Goal: Task Accomplishment & Management: Complete application form

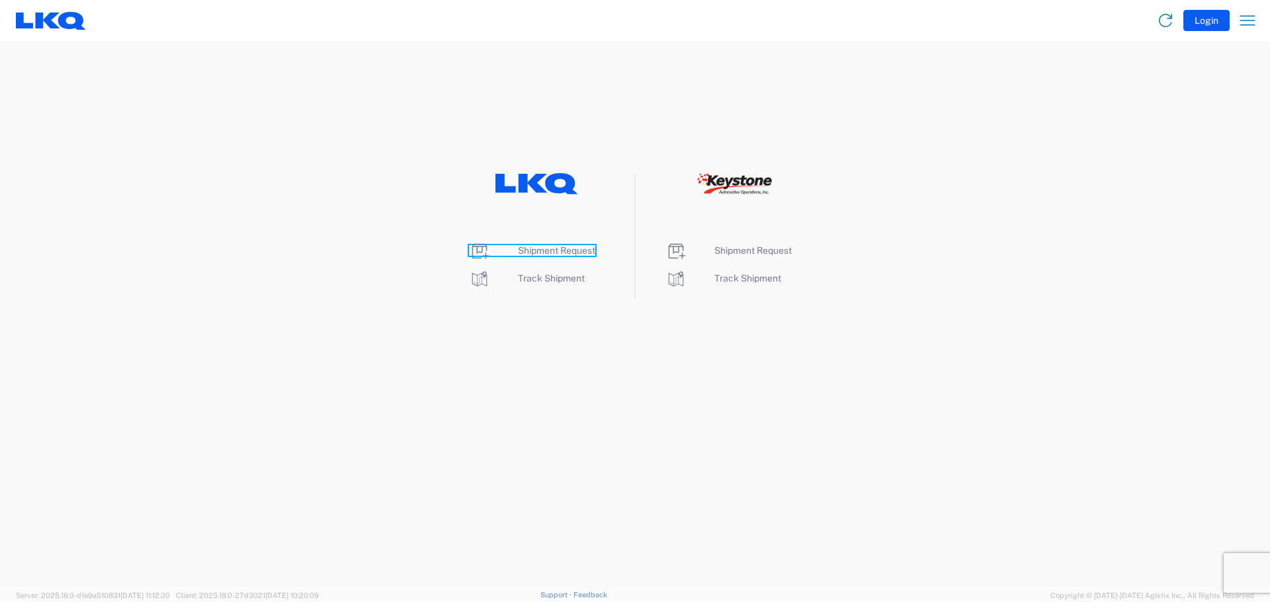
click at [586, 251] on span "Shipment Request" at bounding box center [556, 250] width 77 height 11
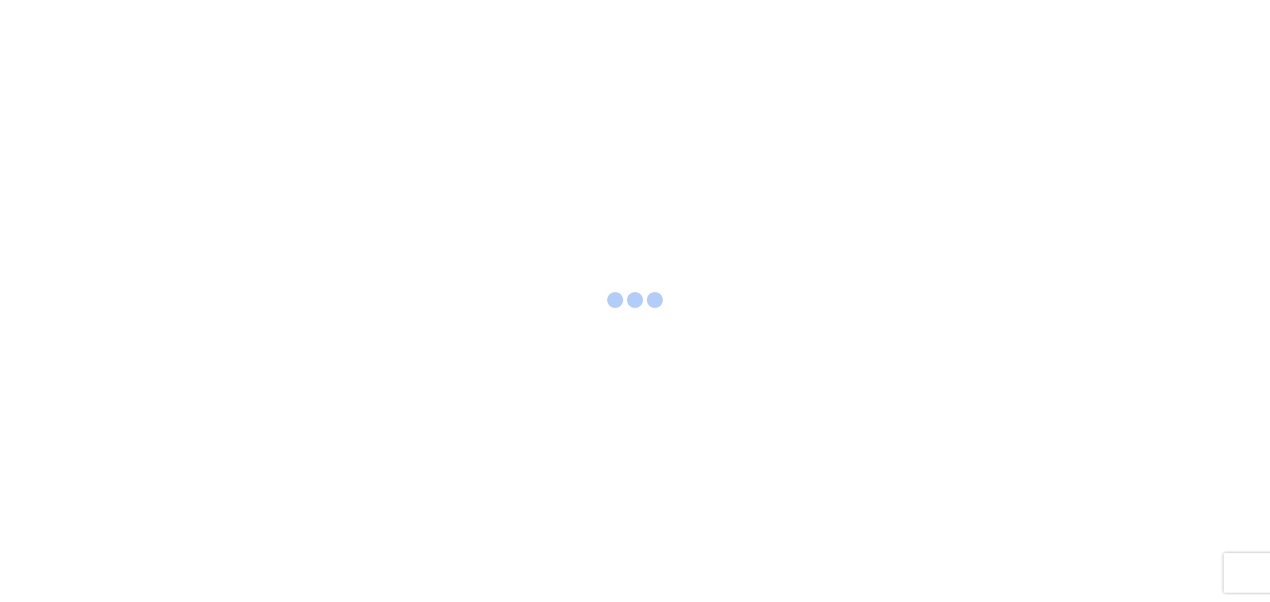
select select "FULL"
select select "LBS"
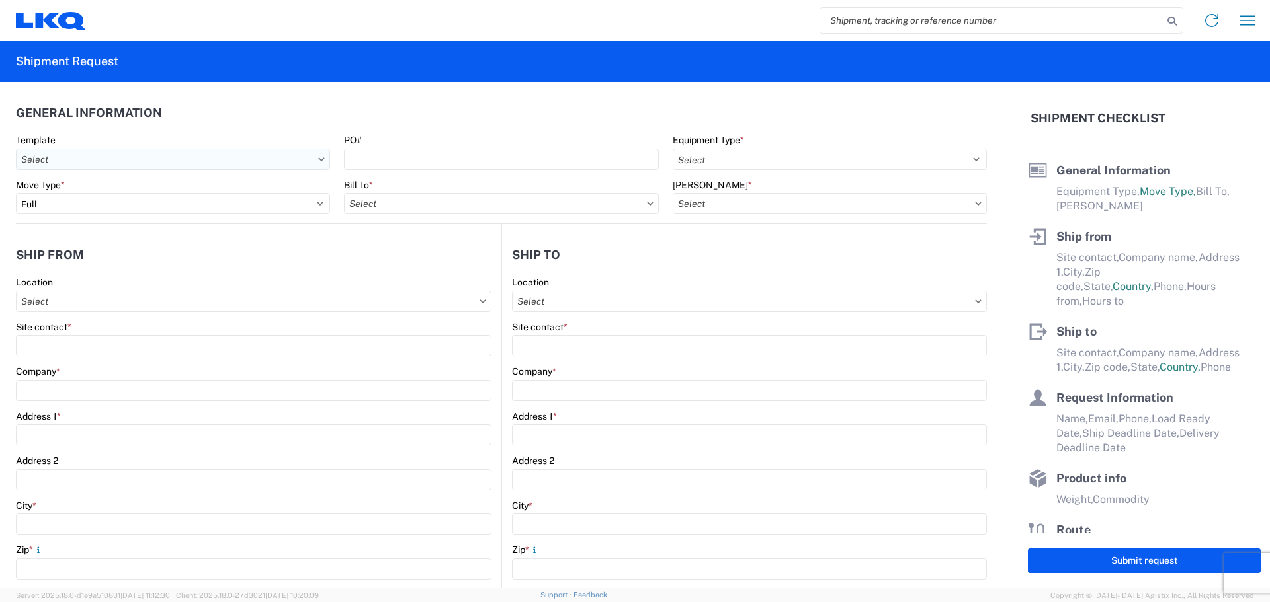
click at [311, 161] on input "Template" at bounding box center [173, 159] width 314 height 21
type input "1712"
click at [173, 241] on div "1712_New Braunfels_3392_Huntington" at bounding box center [134, 239] width 231 height 21
type input "1712_New Braunfels_3392_Huntington"
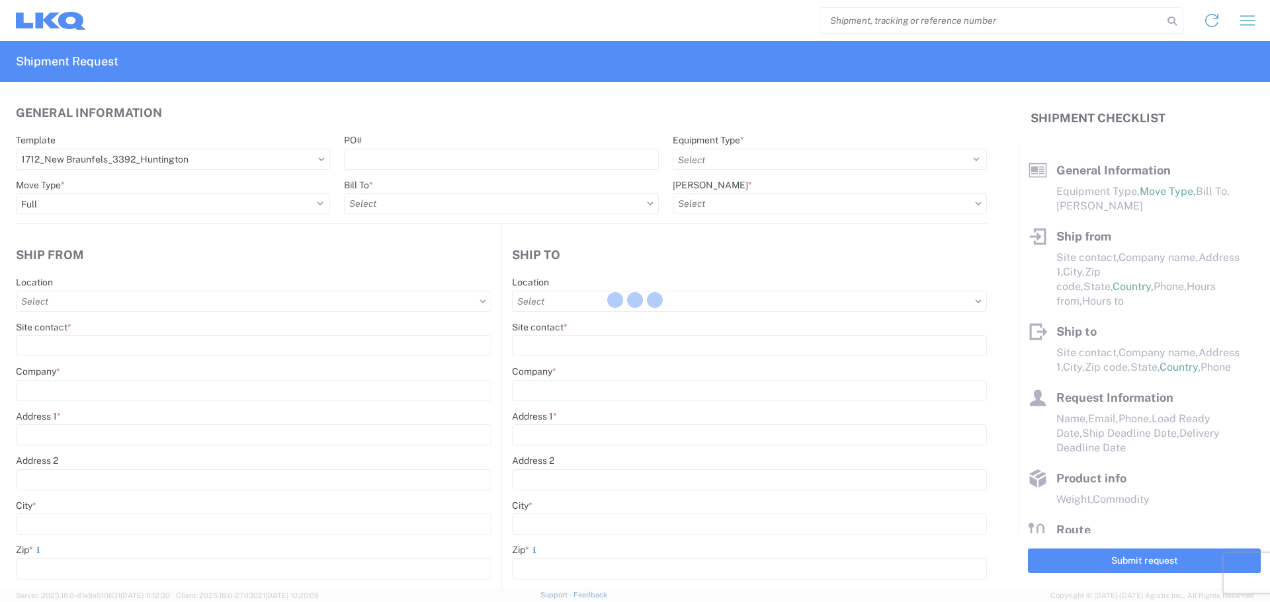
select select
type input "Shipping"
type input "LKQ Central Texas Goodwin"
type input "5545 Goodwin Ln"
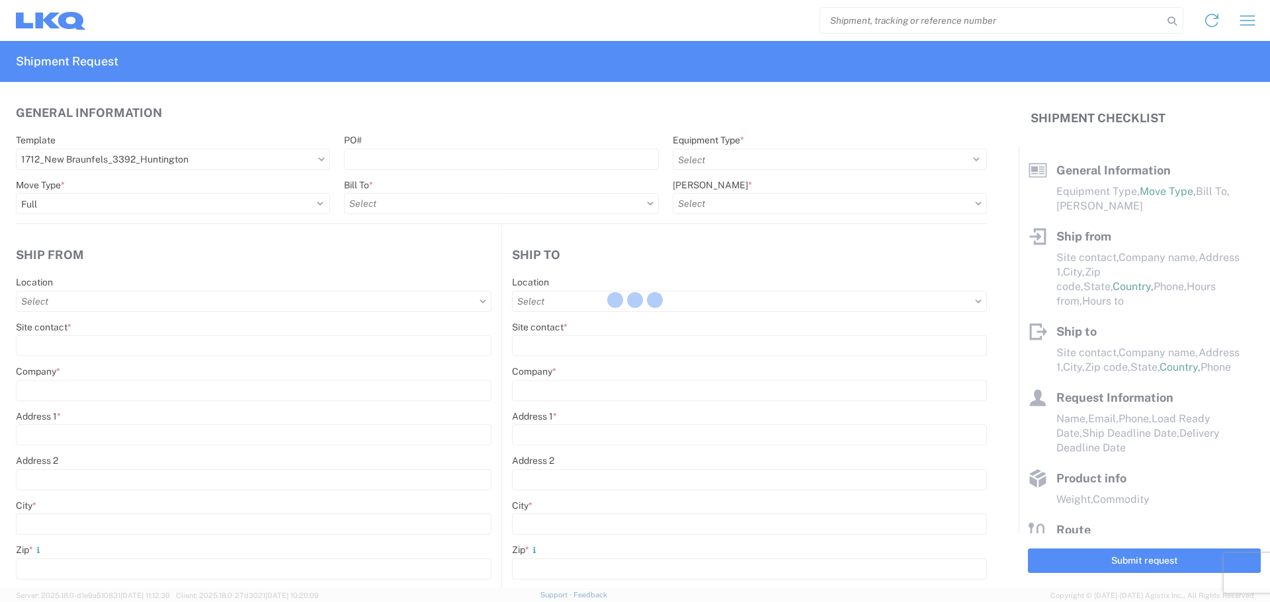
type input "New Braunfels"
type input "78130"
type input "Receiving"
type input "Transmetco"
type input "1750 Riverfork Dr E"
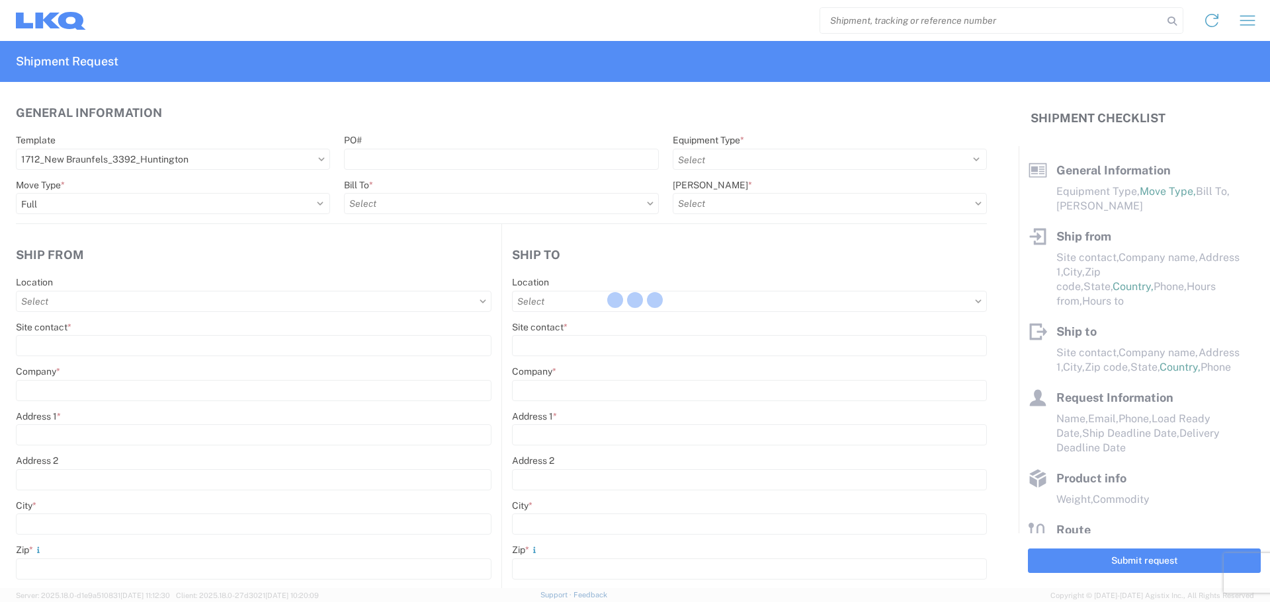
type input "Huntington"
type input "46750"
type input "2019-06-14"
type textarea "Transmetco operates production 24/7 but only ships or receives on day shift"
type input "42000"
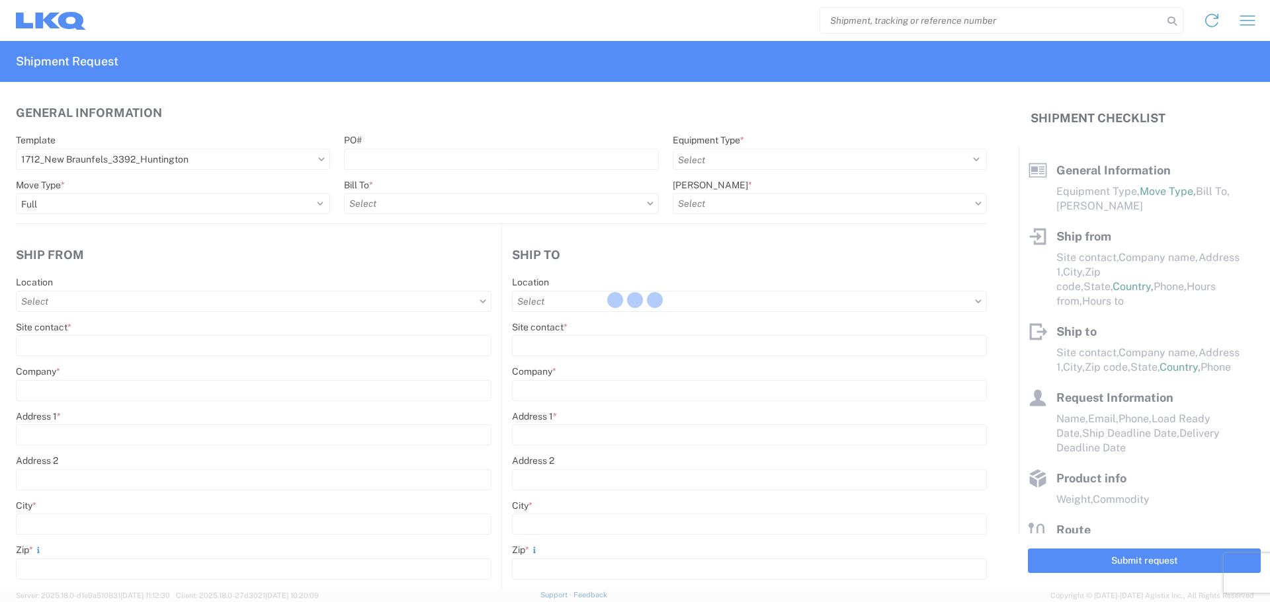
type input "Wheels"
type input "1"
type input "12"
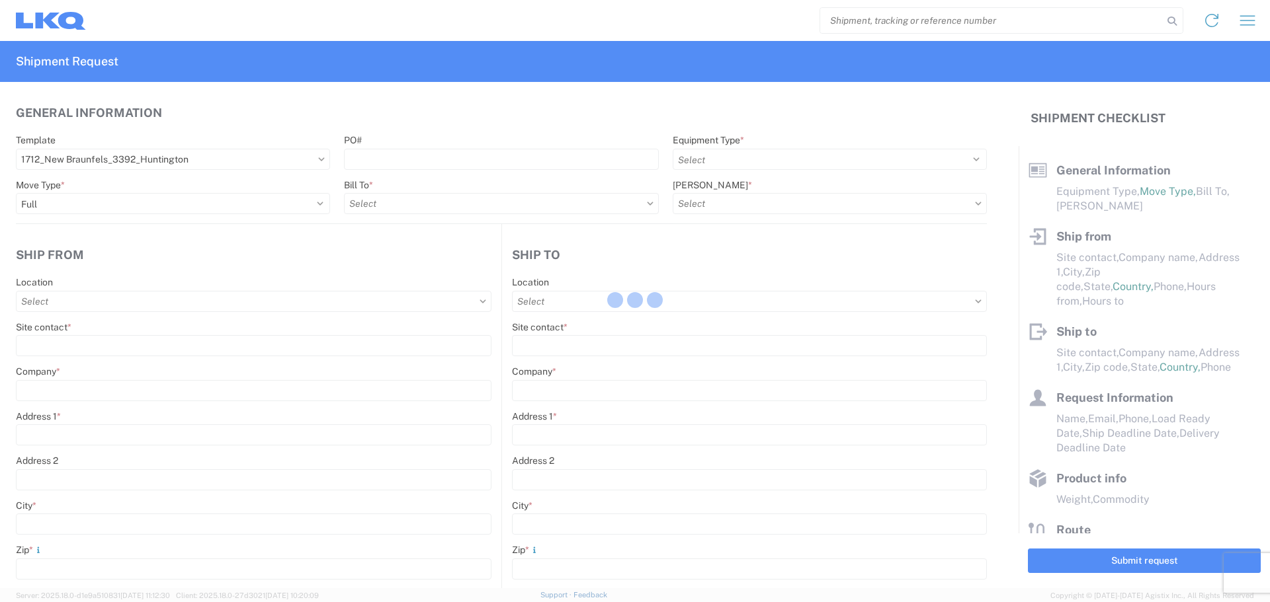
select select "IN"
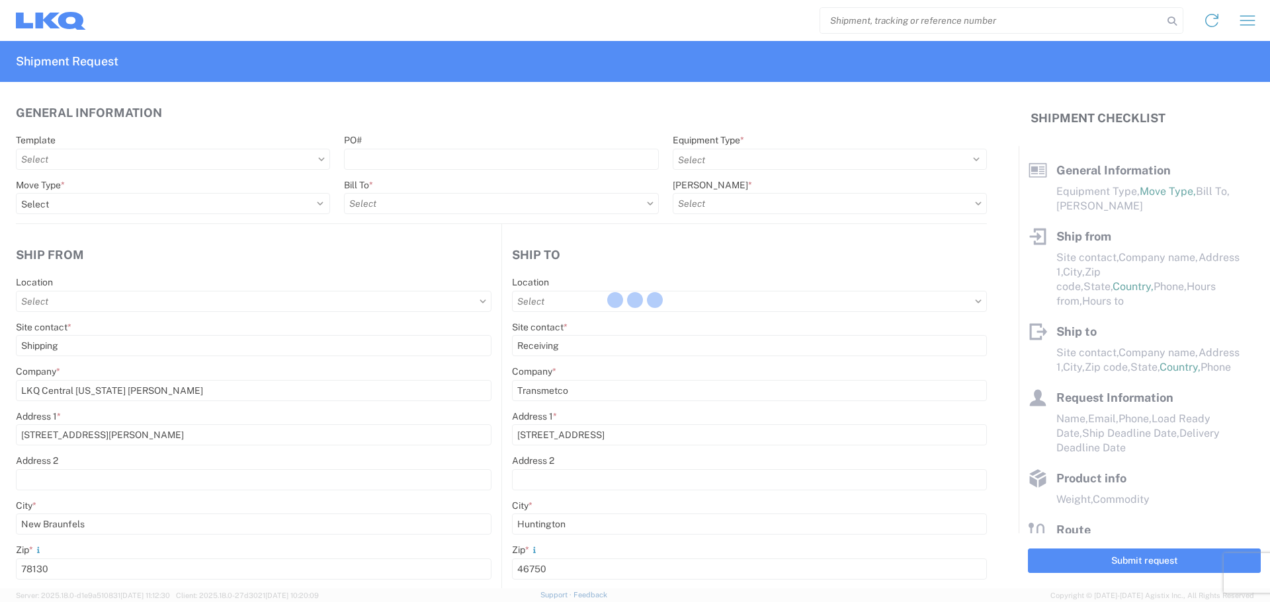
type input "3392 - Transmetco"
select select "TX"
select select "US"
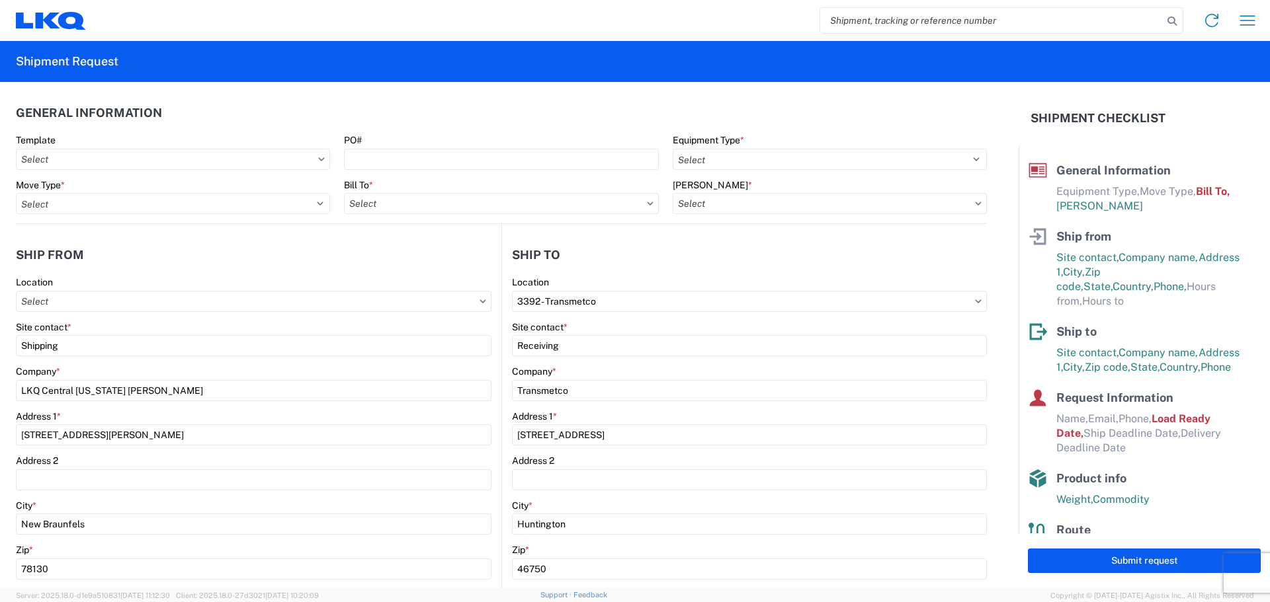
type input "1712 - LKQ Central Texas Goodwin"
type input "3392-3015-50180-0000 - 3392 Freight In - Wheel Cores"
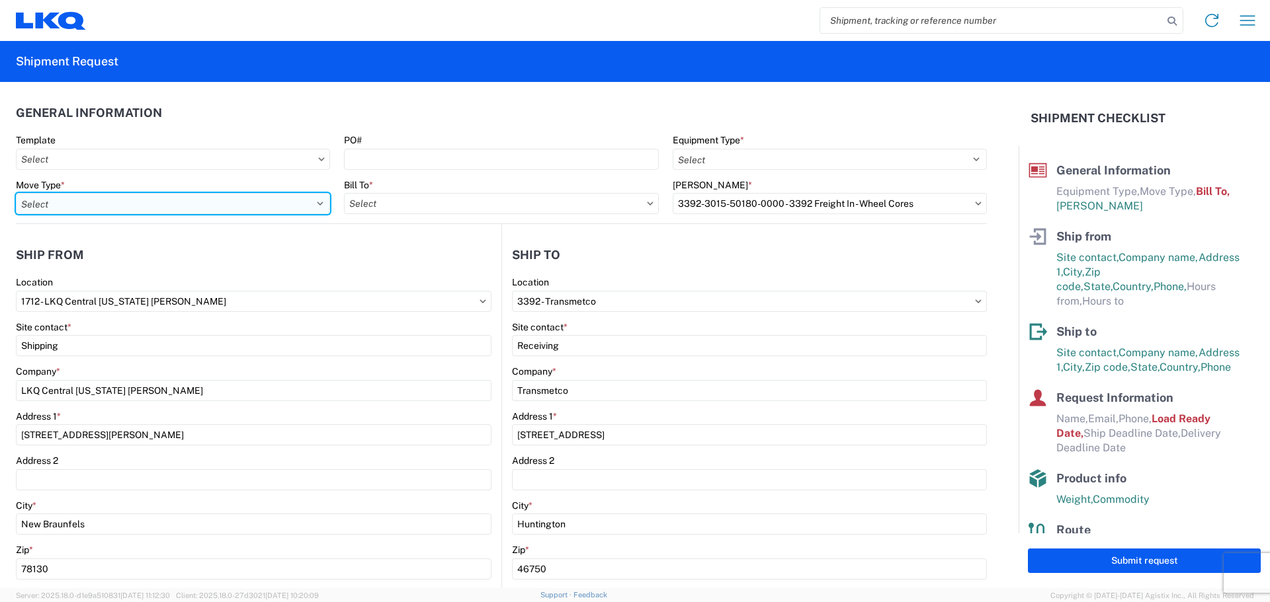
click at [175, 206] on select "Select Full Partial TL" at bounding box center [173, 203] width 314 height 21
select select "FULL"
click at [16, 193] on select "Select Full Partial TL" at bounding box center [173, 203] width 314 height 21
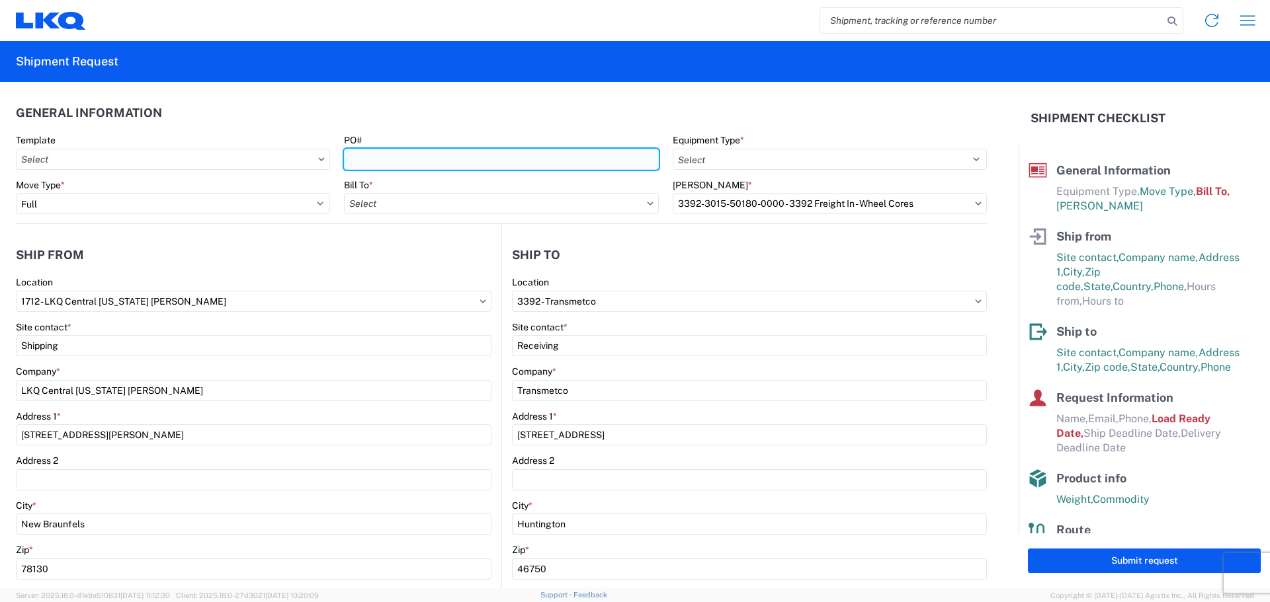
click at [453, 163] on input "PO#" at bounding box center [501, 159] width 314 height 21
type input "T31491"
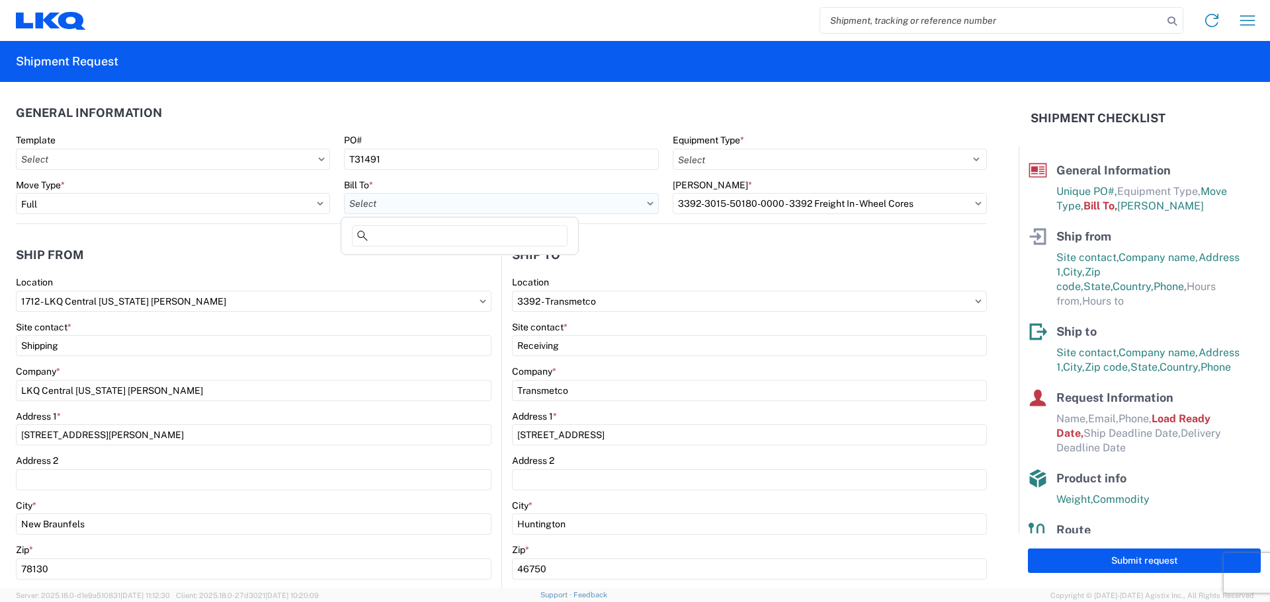
click at [501, 200] on input "Bill To *" at bounding box center [501, 203] width 314 height 21
type input "3392"
click at [442, 267] on div "3392 - Transmetco" at bounding box center [459, 262] width 231 height 21
type input "3392 - Transmetco"
click at [766, 212] on input "Bill Code *" at bounding box center [829, 203] width 314 height 21
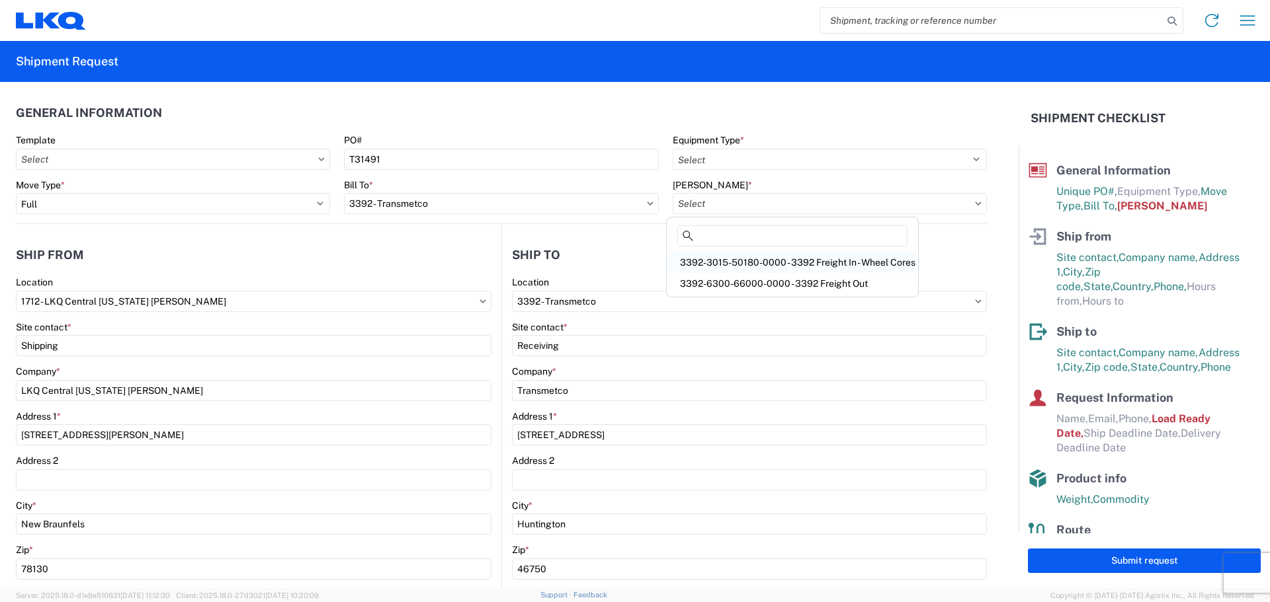
click at [776, 261] on div "3392-3015-50180-0000 - 3392 Freight In - Wheel Cores" at bounding box center [792, 262] width 246 height 21
type input "3392-3015-50180-0000 - 3392 Freight In - Wheel Cores"
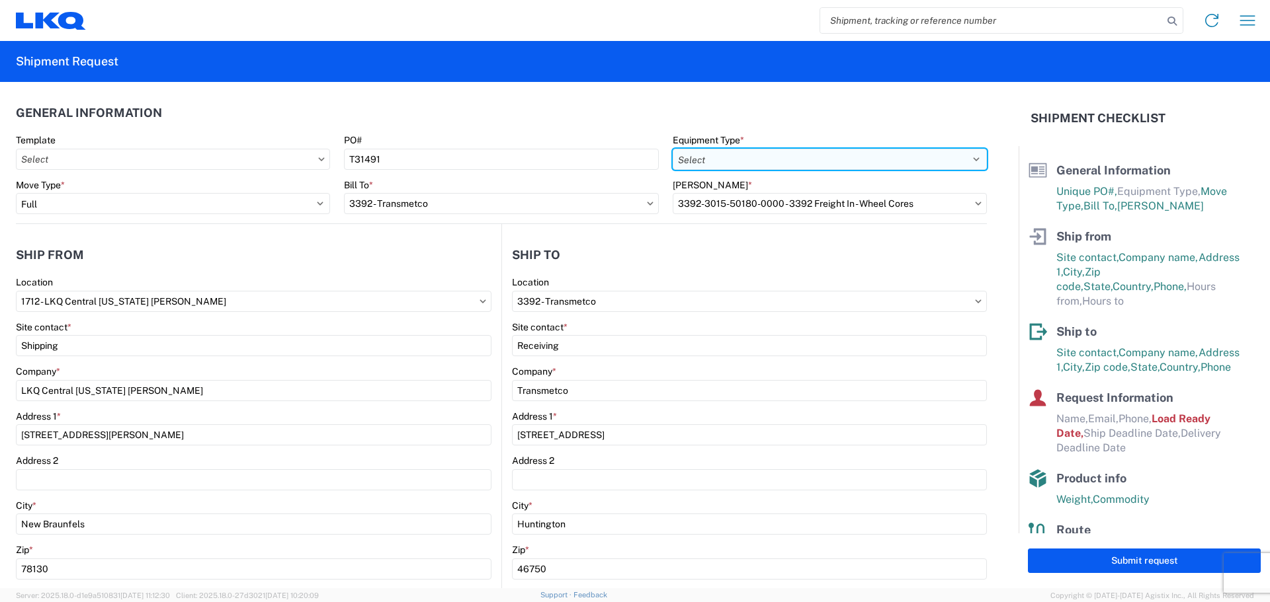
click at [775, 167] on select "Select 53’ Dry Van Flatbed Dropdeck (van) Lowboy (flatbed) Rail" at bounding box center [829, 159] width 314 height 21
select select "STDV"
click at [672, 149] on select "Select 53’ Dry Van Flatbed Dropdeck (van) Lowboy (flatbed) Rail" at bounding box center [829, 159] width 314 height 21
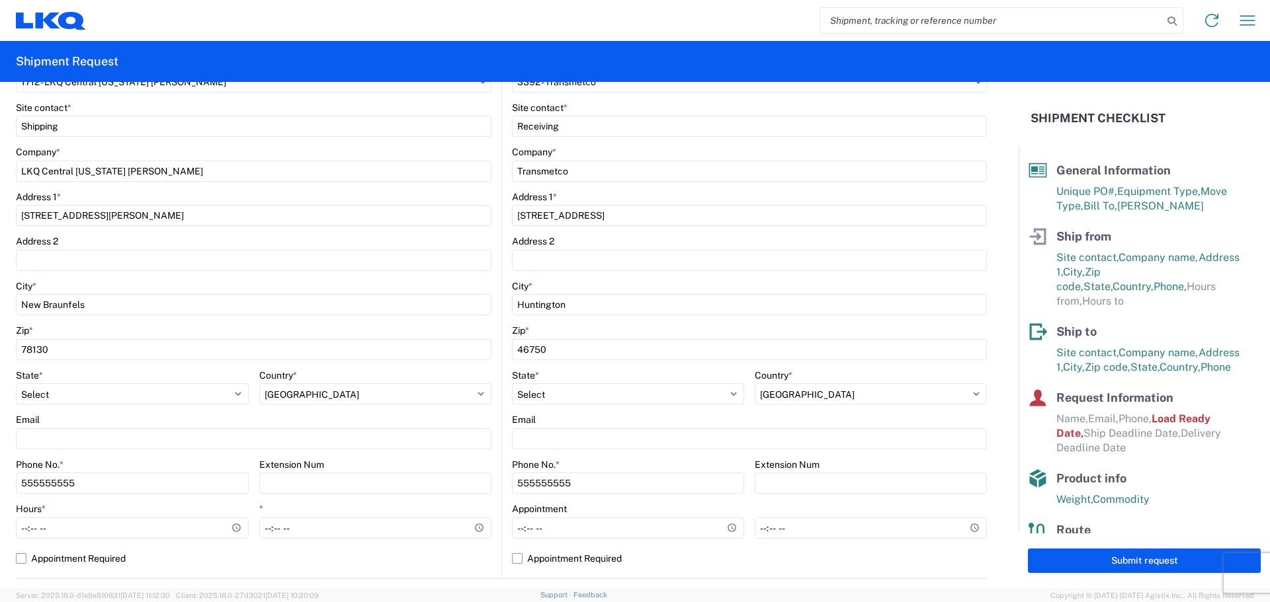
scroll to position [220, 0]
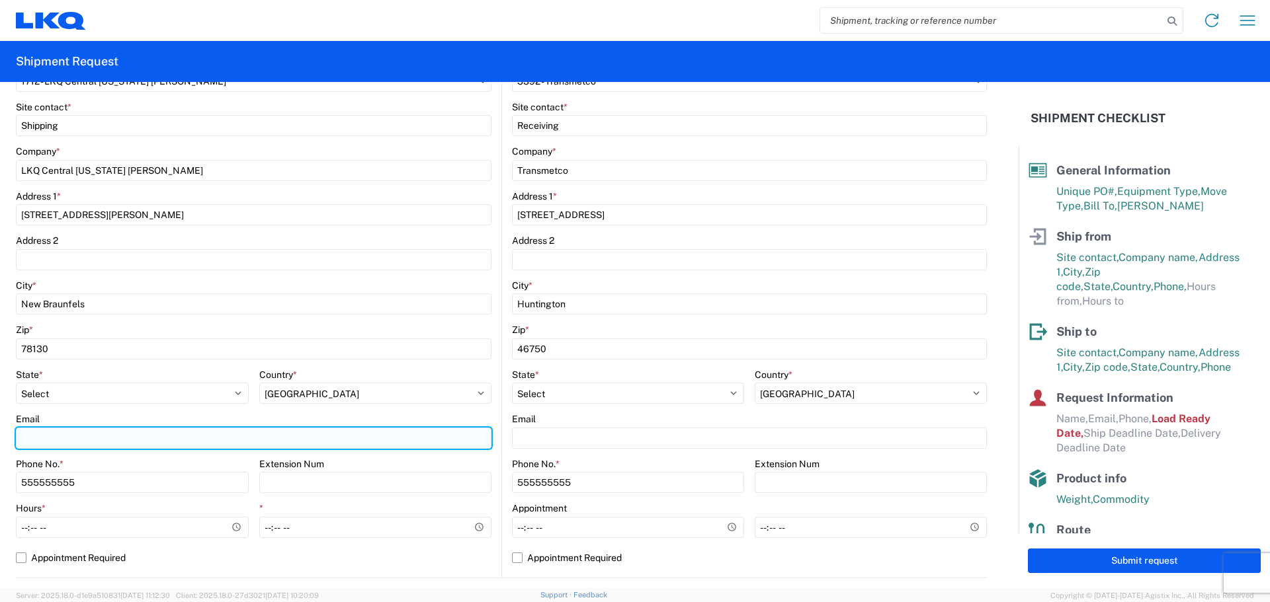
click at [77, 434] on input "Email" at bounding box center [253, 438] width 475 height 21
type input "mjhernandez@lkqcorp.com"
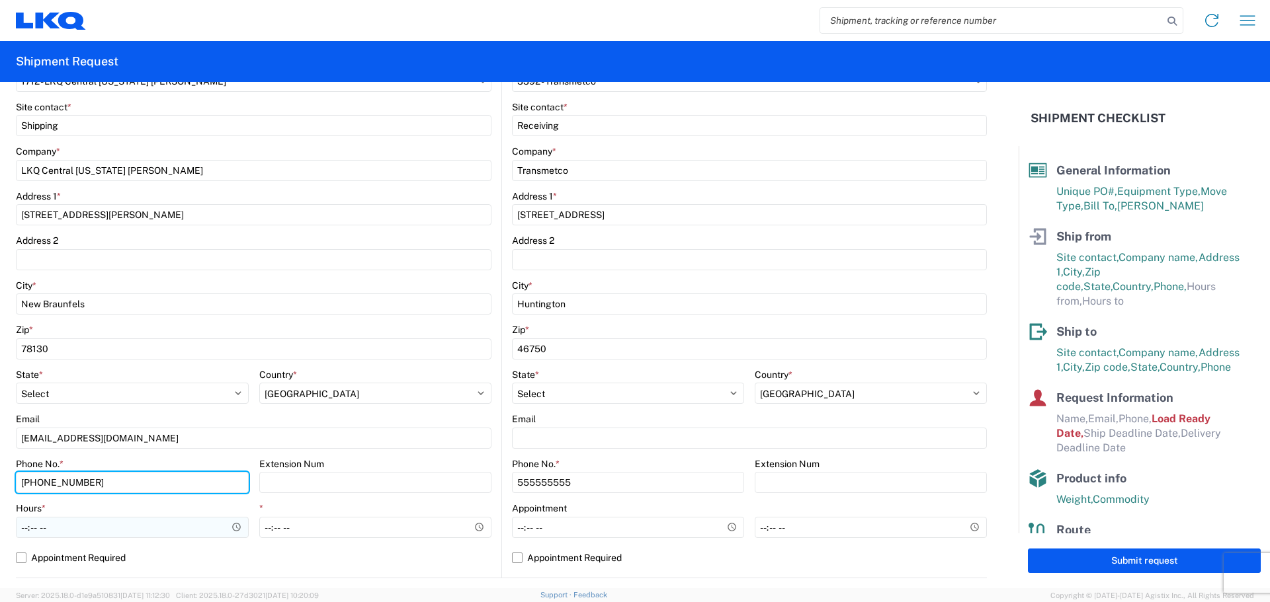
type input "281-802-0681"
click at [102, 515] on div "Hours *" at bounding box center [132, 521] width 233 height 36
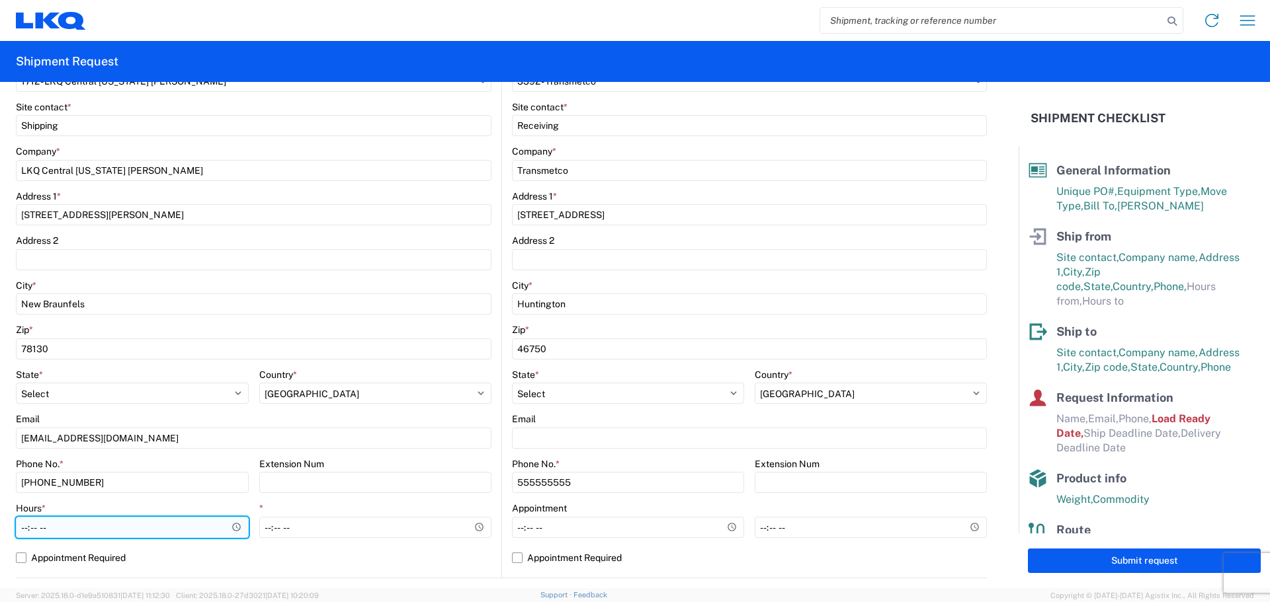
drag, startPoint x: 38, startPoint y: 530, endPoint x: 44, endPoint y: 526, distance: 7.7
click at [38, 530] on input "Hours *" at bounding box center [132, 527] width 233 height 21
type input "08:00"
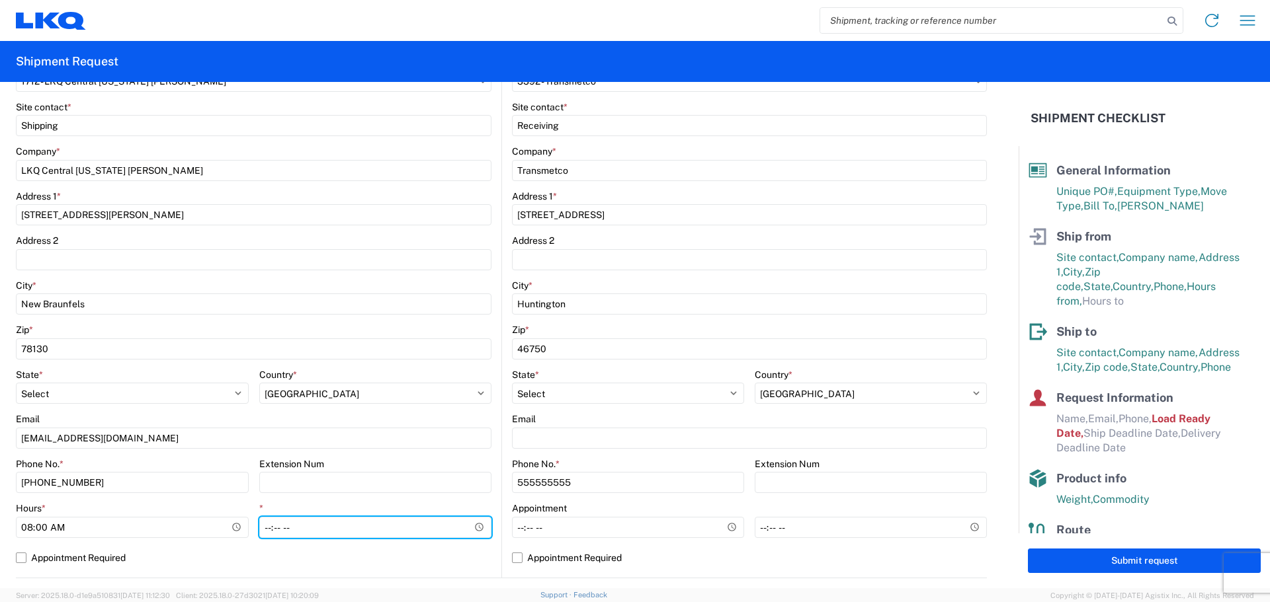
type input "12:00"
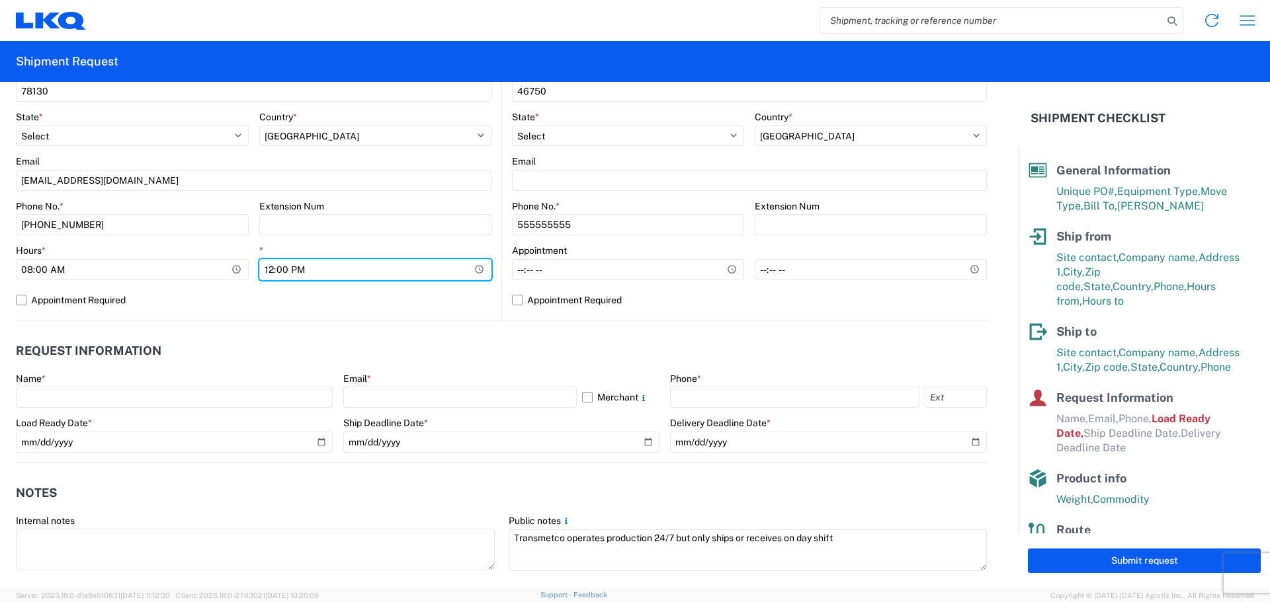
scroll to position [480, 0]
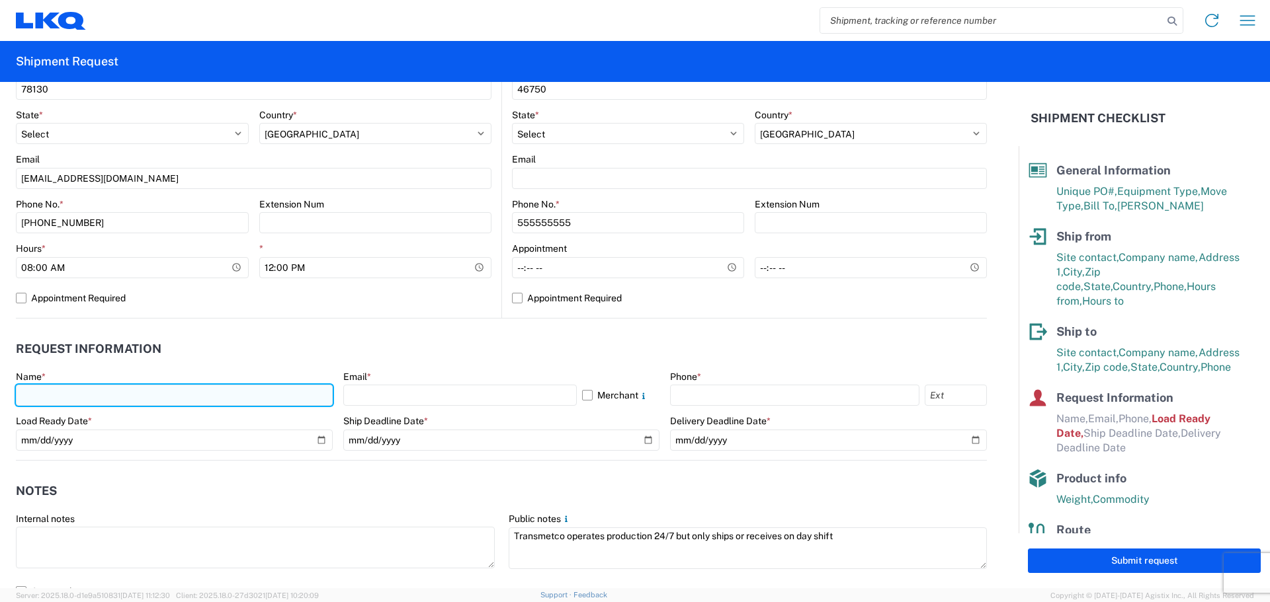
click at [96, 387] on input "text" at bounding box center [174, 395] width 317 height 21
type input "Mike ?Hernandez"
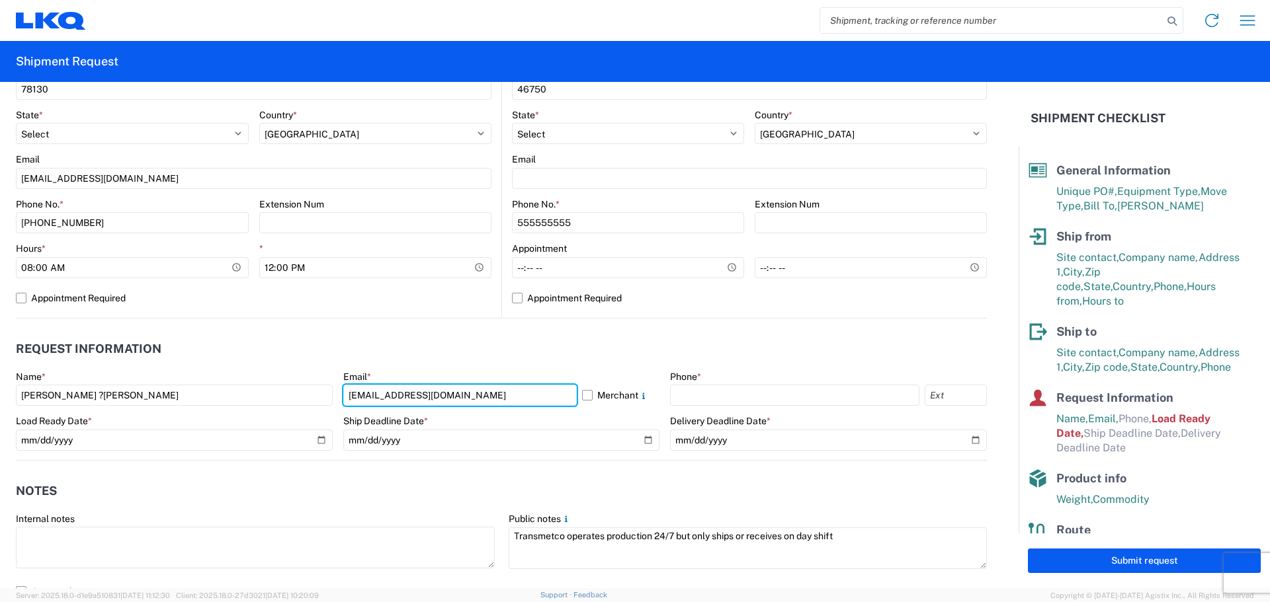
type input "mjhernandez@lkqcorp.com"
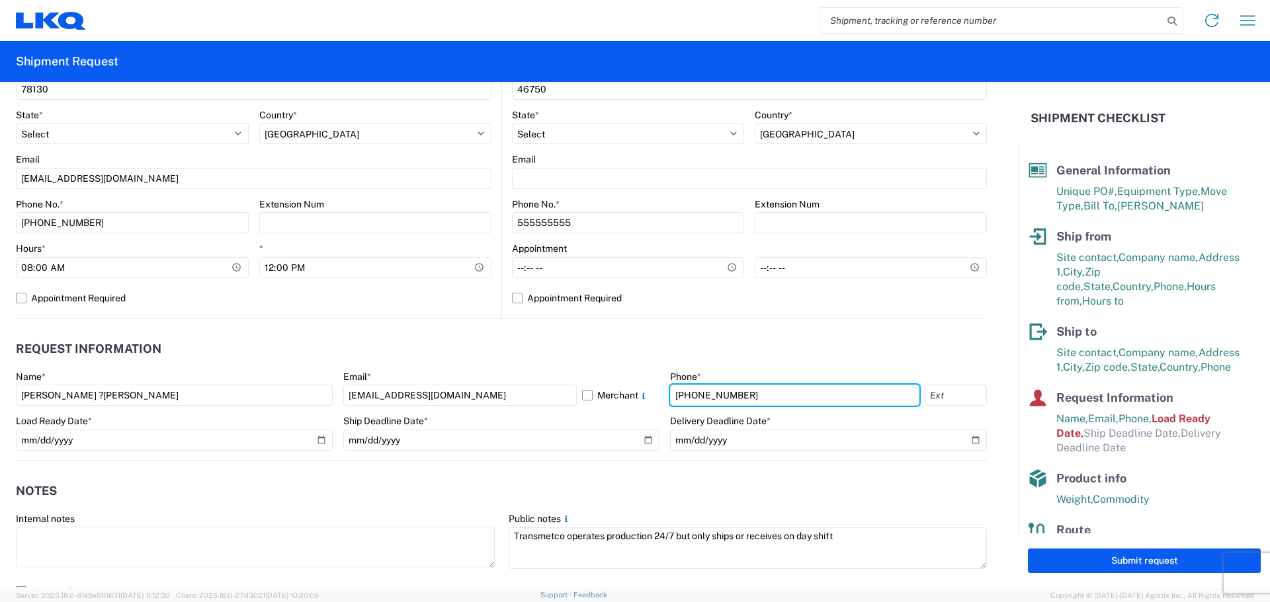
type input "281-802-0681"
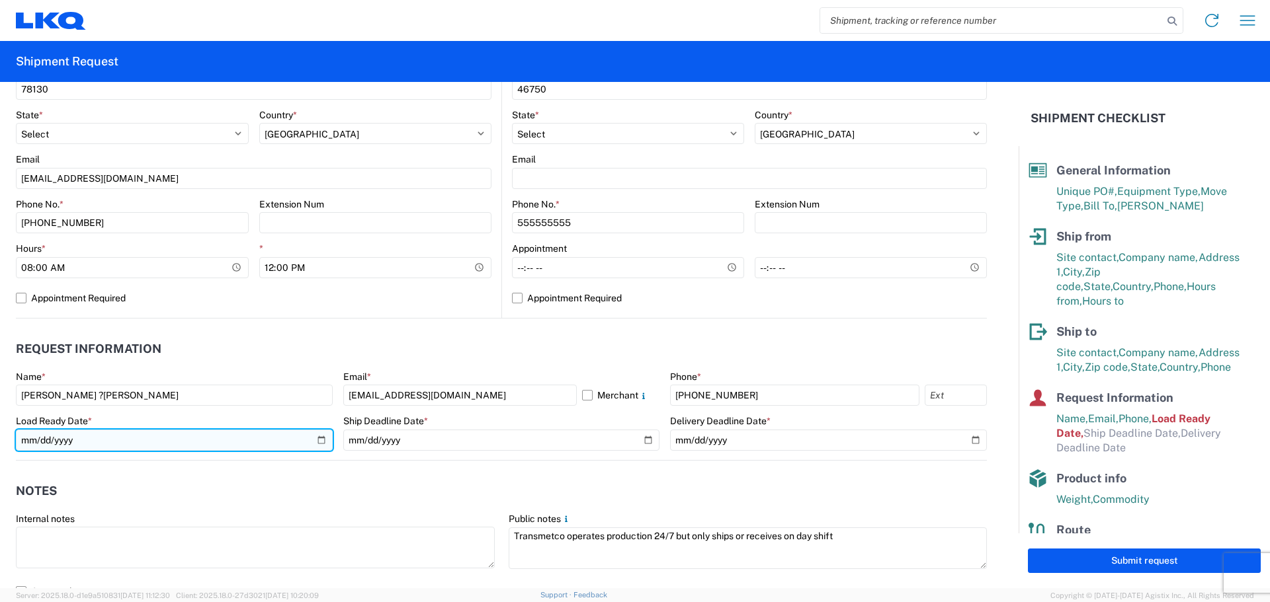
click at [318, 434] on input "2019-06-14" at bounding box center [174, 440] width 317 height 21
type input "2025-09-10"
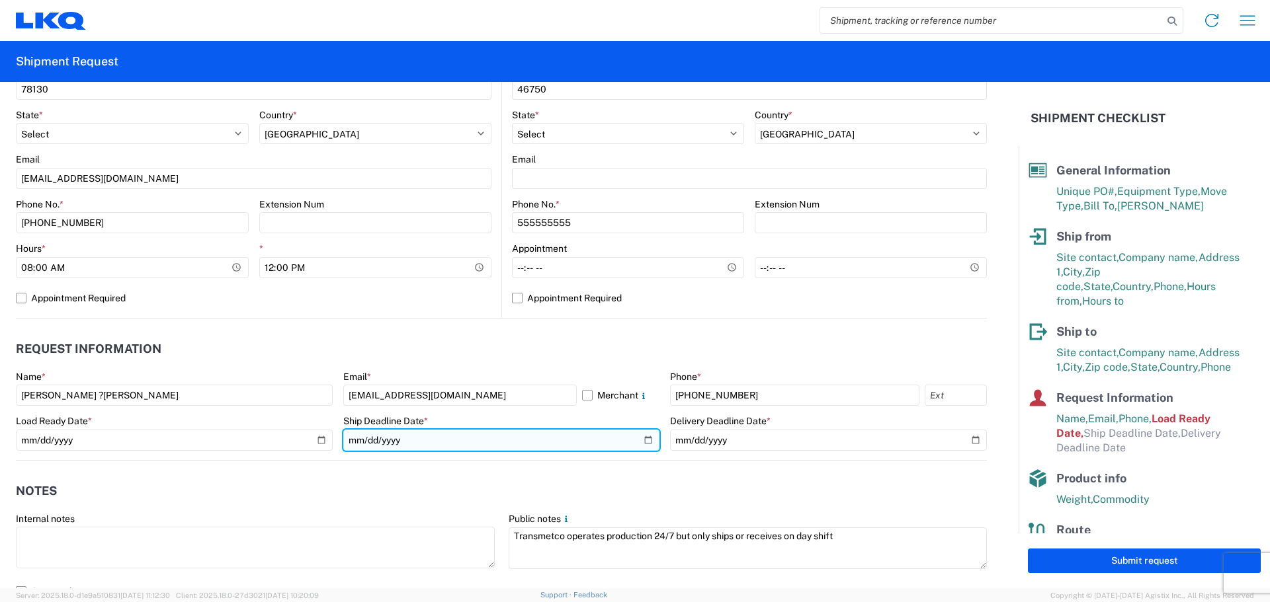
click at [641, 438] on input "date" at bounding box center [501, 440] width 317 height 21
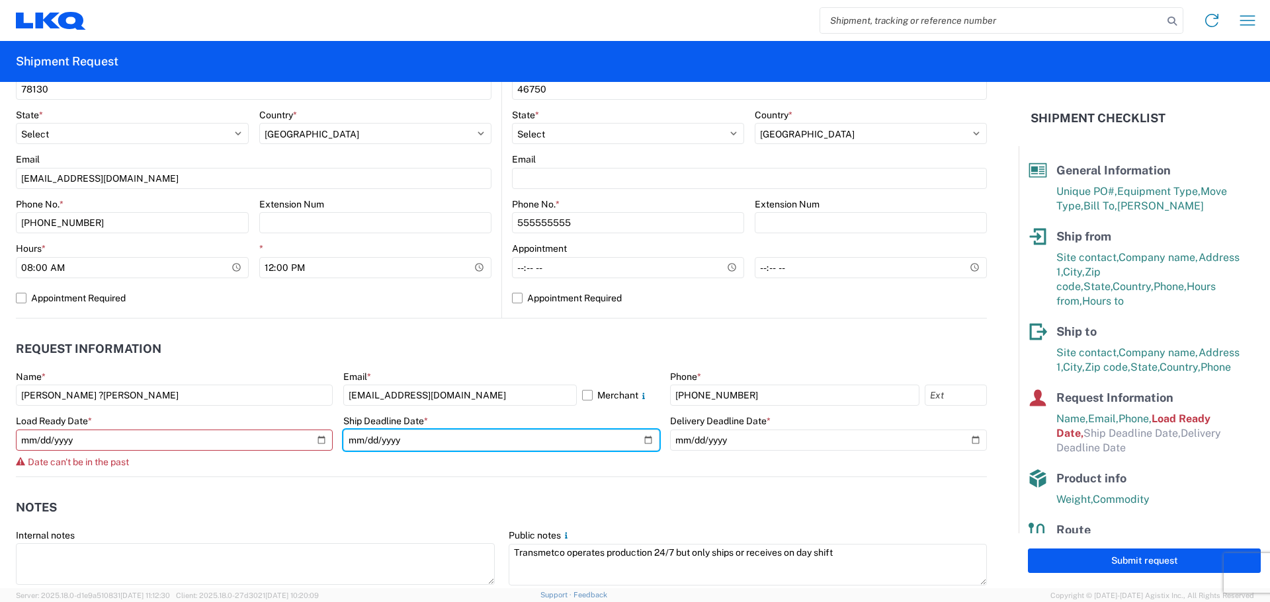
type input "2025-09-12"
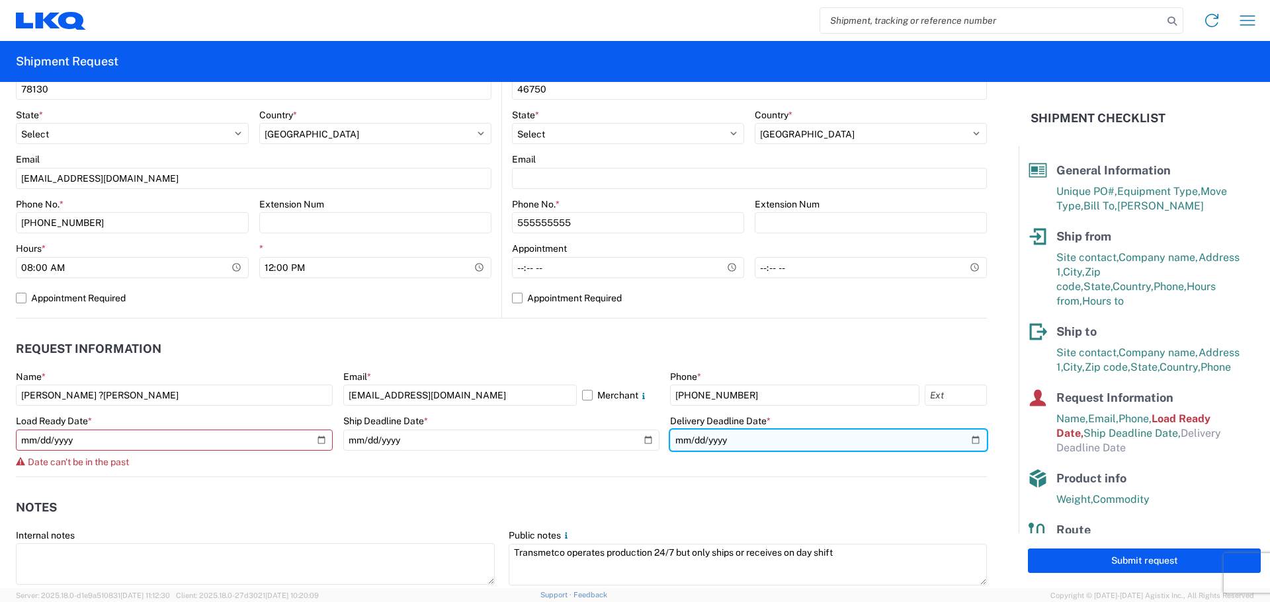
click at [960, 436] on input "date" at bounding box center [828, 440] width 317 height 21
type input "2025-09-15"
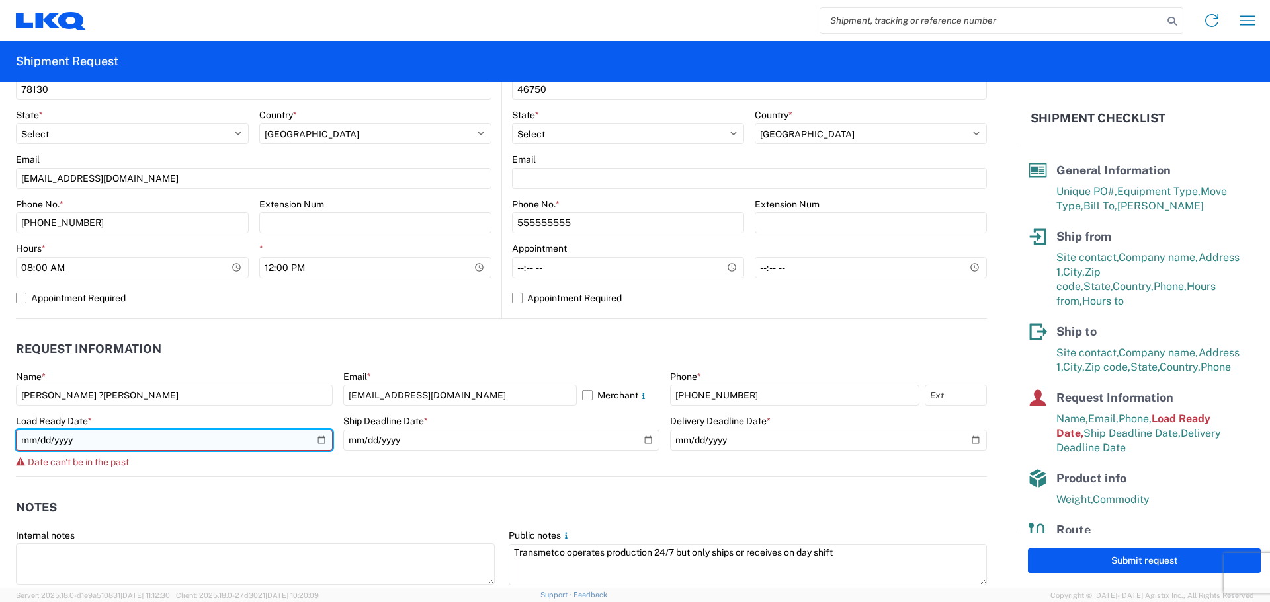
click at [317, 438] on input "2025-09-10" at bounding box center [174, 440] width 317 height 21
type input "2025-09-11"
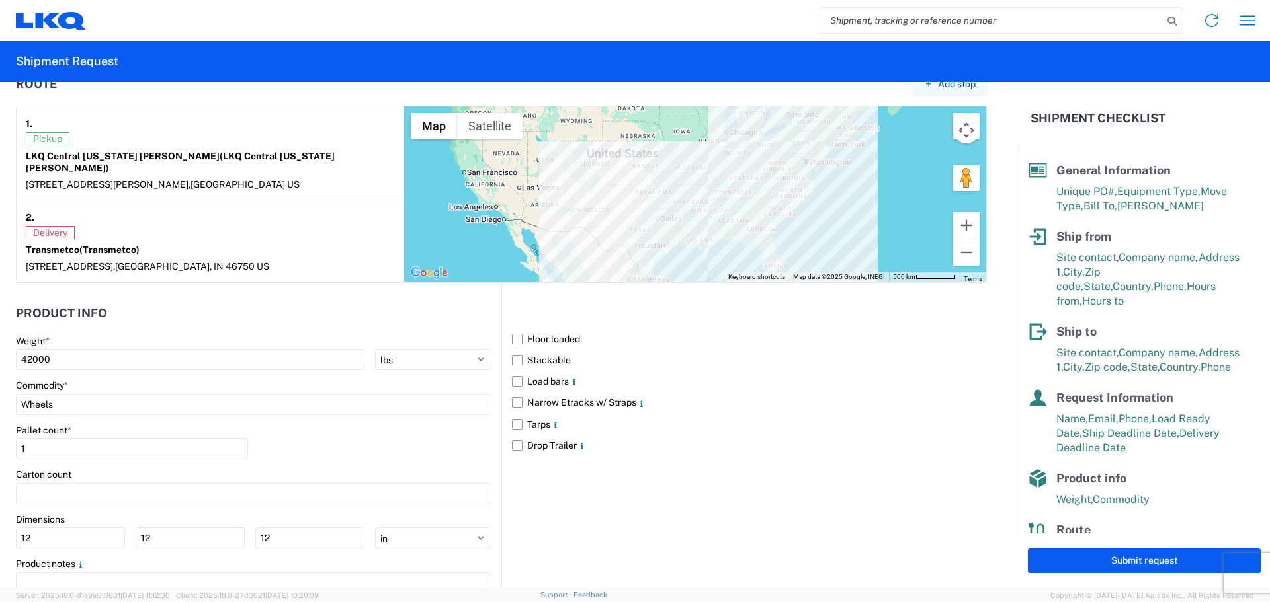
scroll to position [1080, 0]
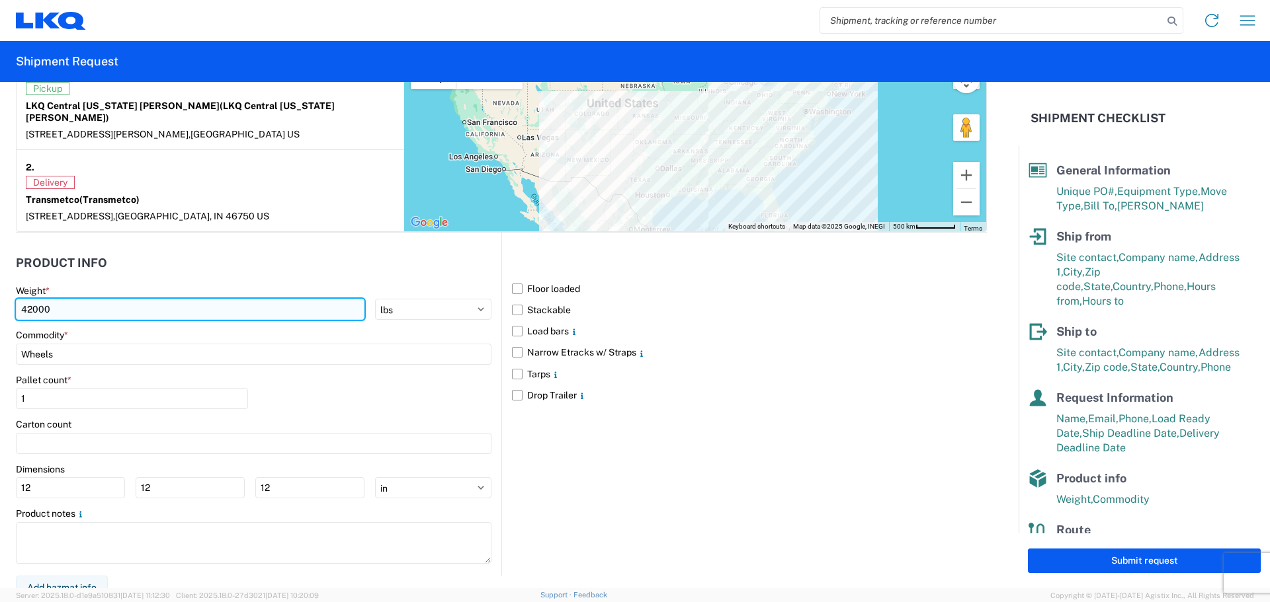
click at [71, 299] on input "42000" at bounding box center [190, 309] width 348 height 21
type input "4"
type input "33133"
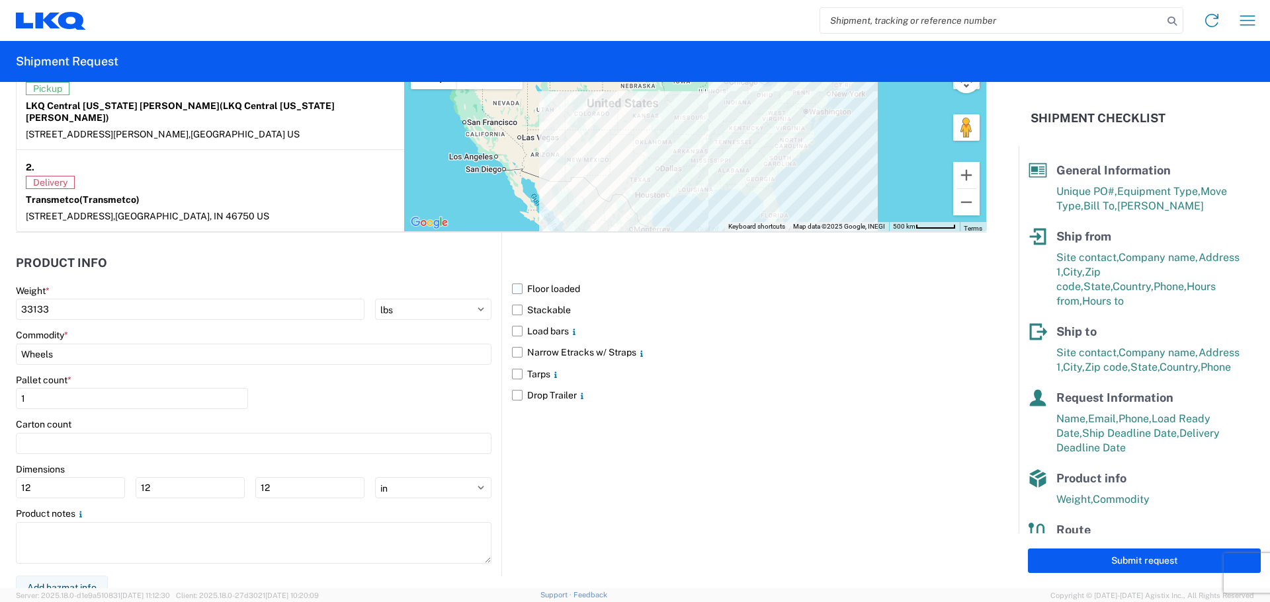
click at [515, 278] on label "Floor loaded" at bounding box center [749, 288] width 475 height 21
click at [0, 0] on input "Floor loaded" at bounding box center [0, 0] width 0 height 0
click at [512, 300] on label "Stackable" at bounding box center [749, 310] width 475 height 21
click at [0, 0] on input "Stackable" at bounding box center [0, 0] width 0 height 0
click at [28, 388] on input "1" at bounding box center [132, 398] width 232 height 21
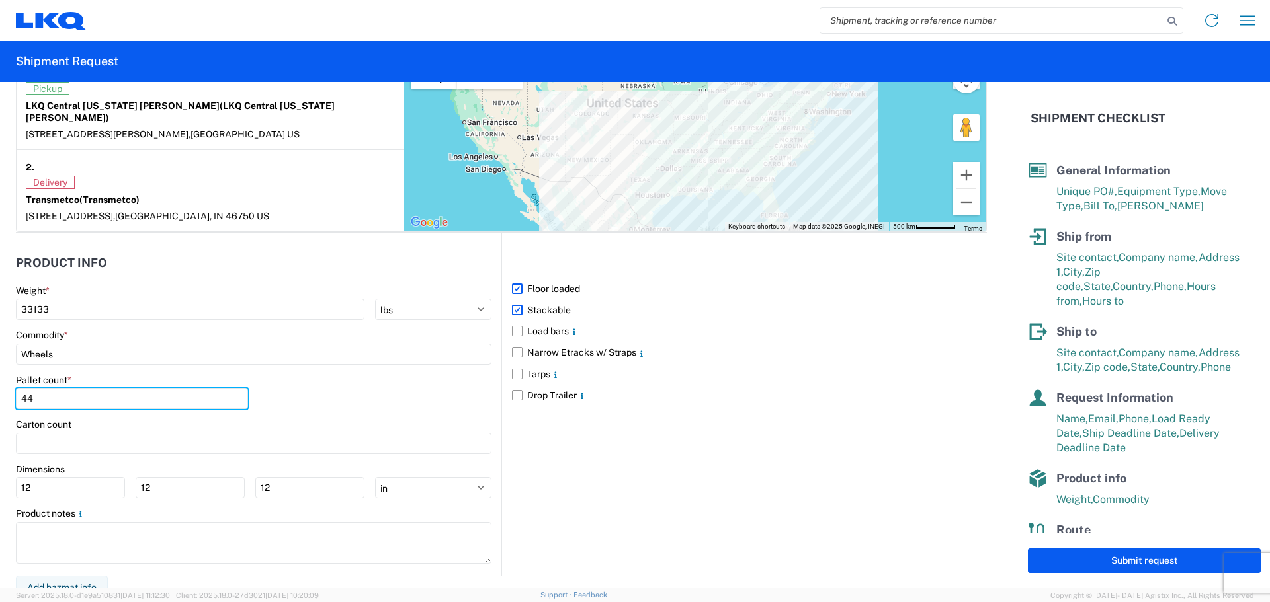
type input "44"
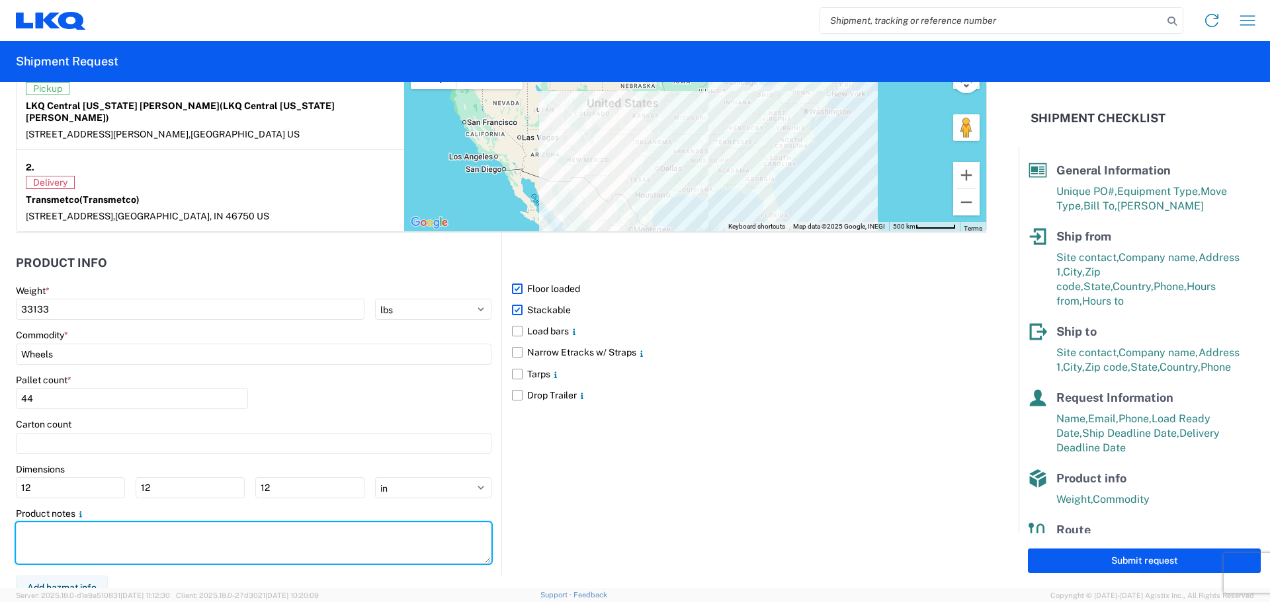
scroll to position [0, 0]
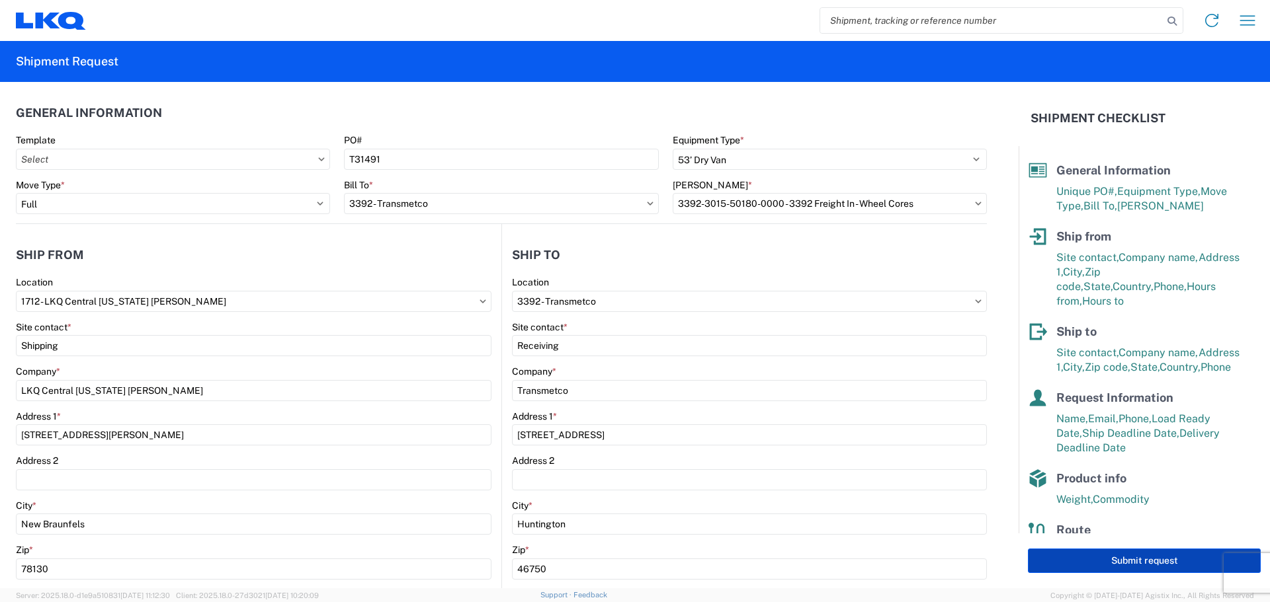
click at [1152, 562] on button "Submit request" at bounding box center [1144, 561] width 233 height 24
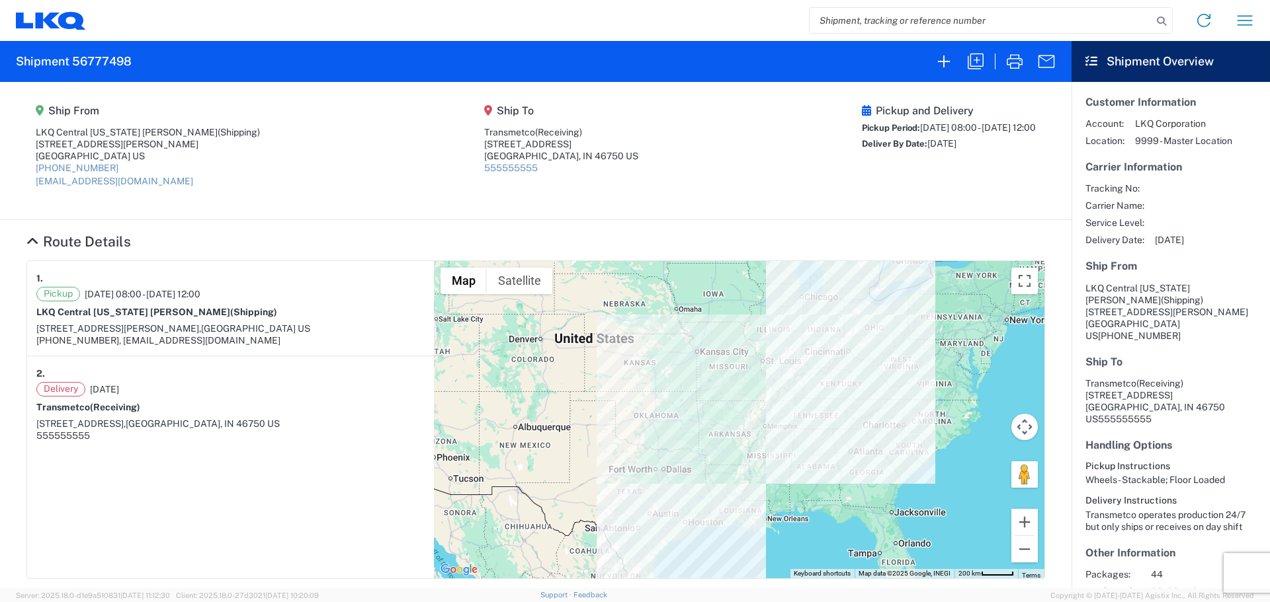
click at [106, 60] on h2 "Shipment 56777498" at bounding box center [74, 62] width 116 height 16
click at [58, 26] on icon at bounding box center [51, 21] width 70 height 18
